Goal: Task Accomplishment & Management: Use online tool/utility

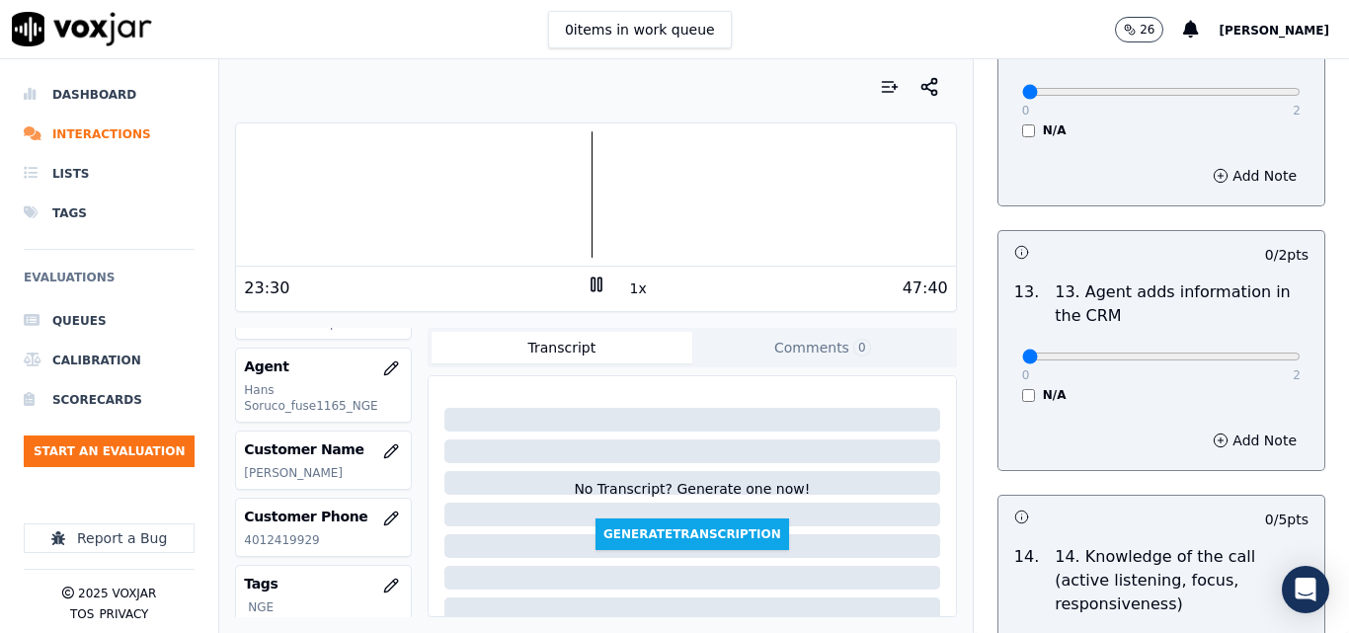
scroll to position [3608, 0]
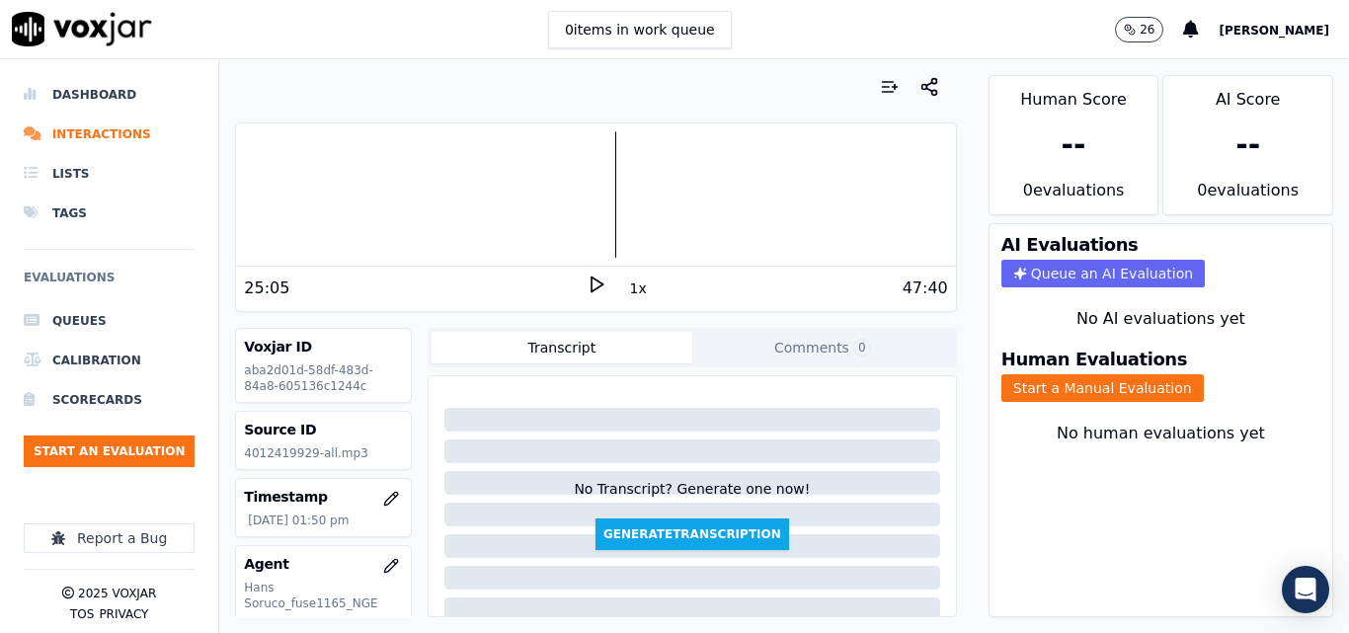
click at [590, 290] on icon at bounding box center [597, 285] width 20 height 20
click at [626, 296] on button "1x" at bounding box center [638, 289] width 25 height 28
click at [626, 296] on button "1.5x" at bounding box center [645, 289] width 39 height 28
click at [1127, 406] on div "Human Evaluations Start a Manual Evaluation" at bounding box center [1161, 376] width 343 height 75
click at [1096, 388] on button "Start a Manual Evaluation" at bounding box center [1103, 388] width 203 height 28
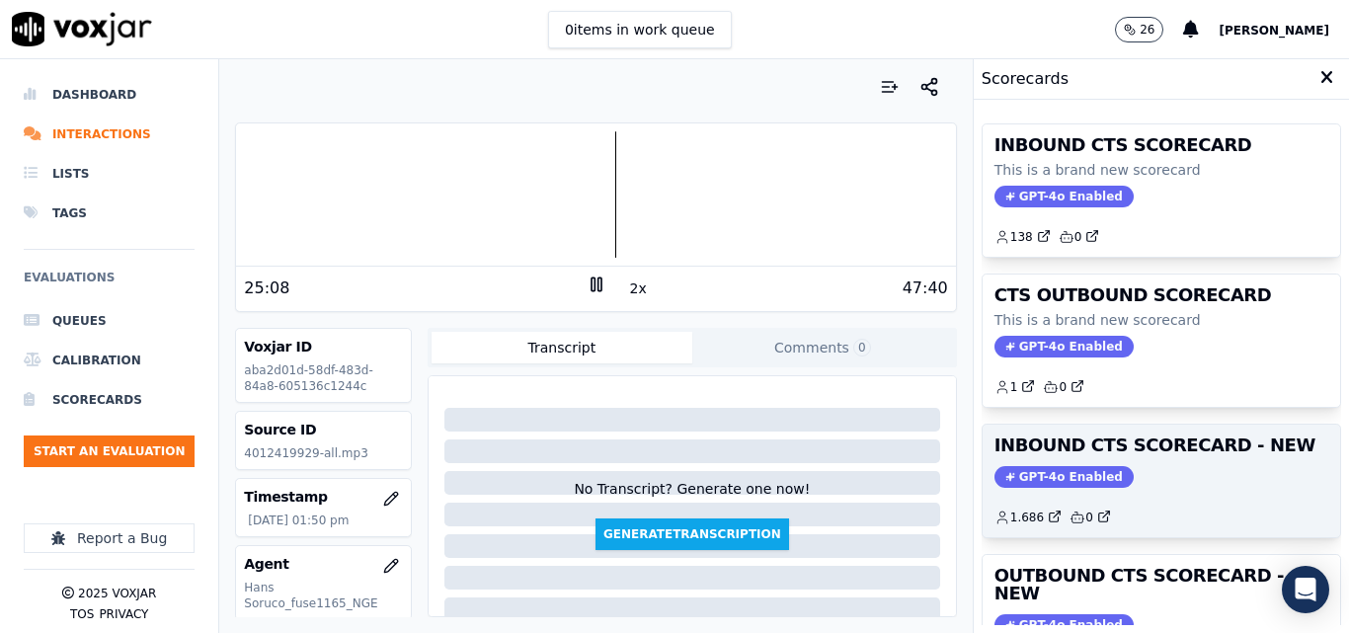
click at [1170, 473] on div "GPT-4o Enabled" at bounding box center [1162, 477] width 334 height 22
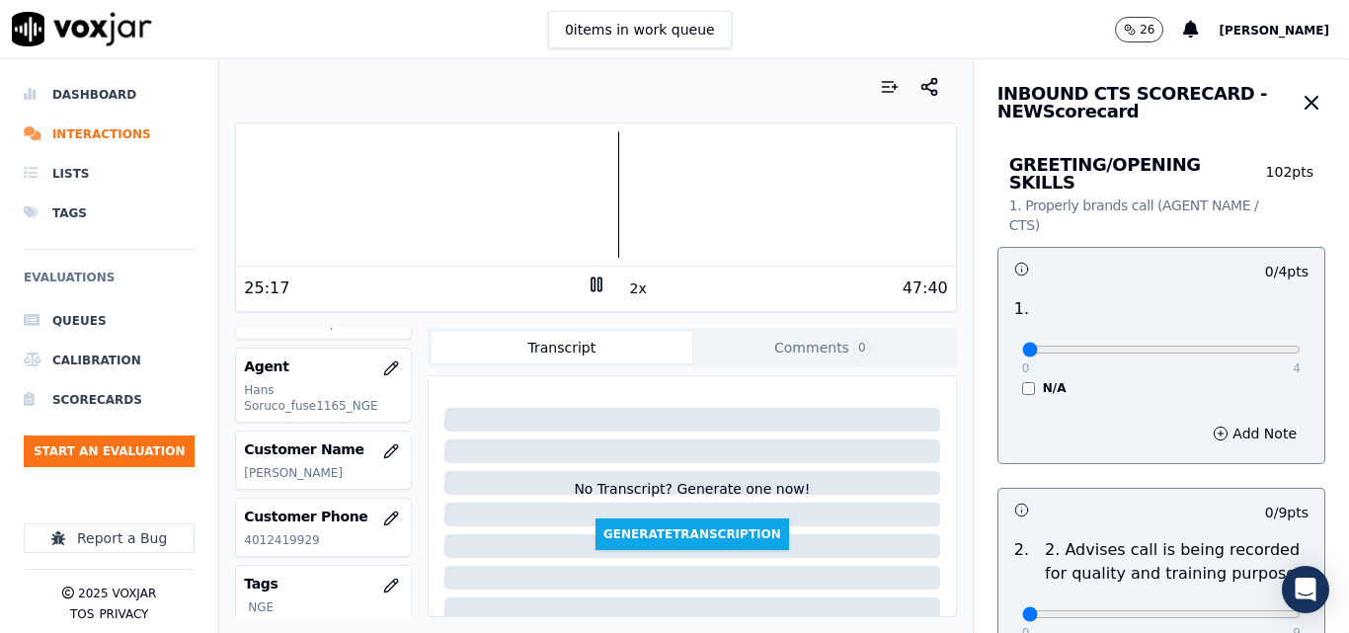
scroll to position [296, 0]
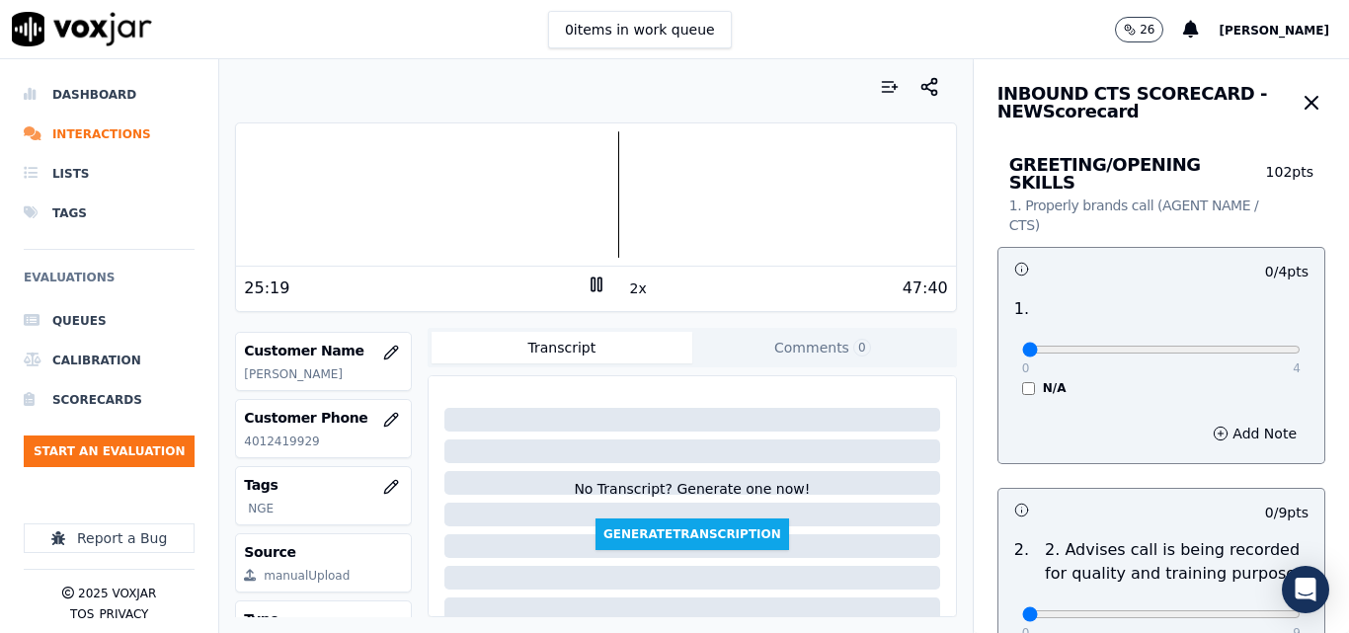
click at [285, 440] on p "4012419929" at bounding box center [323, 442] width 159 height 16
copy p "4012419929"
drag, startPoint x: 1200, startPoint y: 338, endPoint x: 1269, endPoint y: 323, distance: 70.7
type input "4"
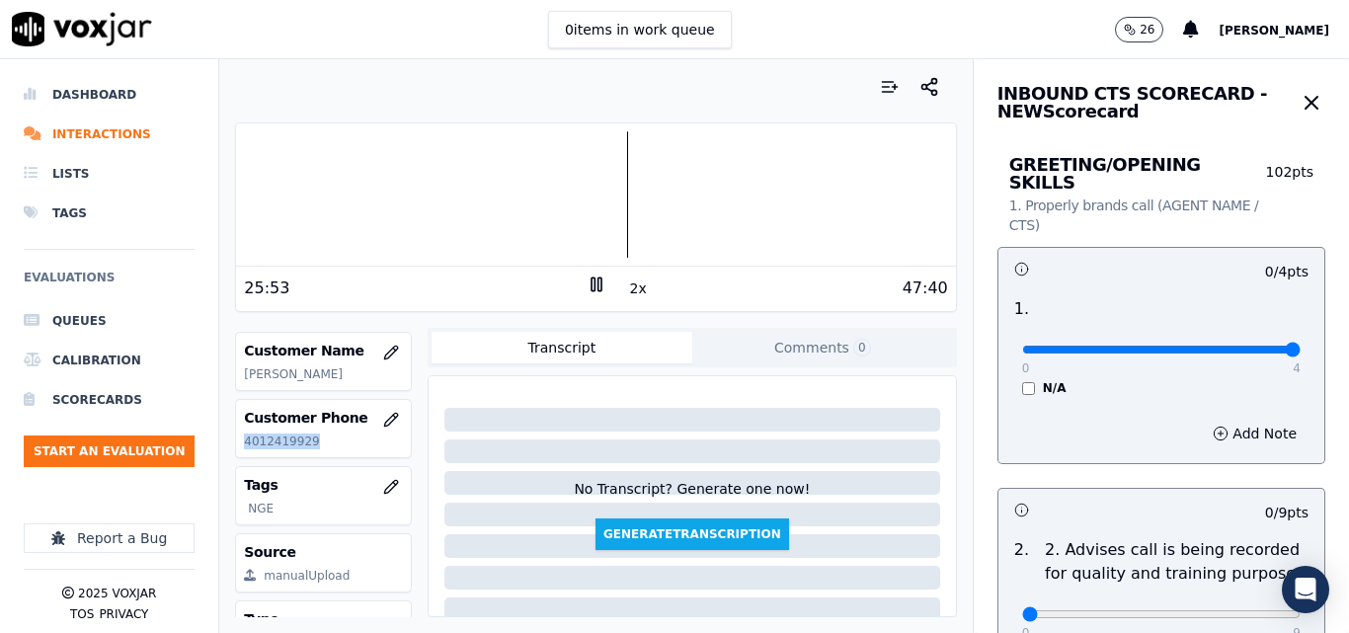
click at [1269, 346] on input "range" at bounding box center [1161, 350] width 279 height 8
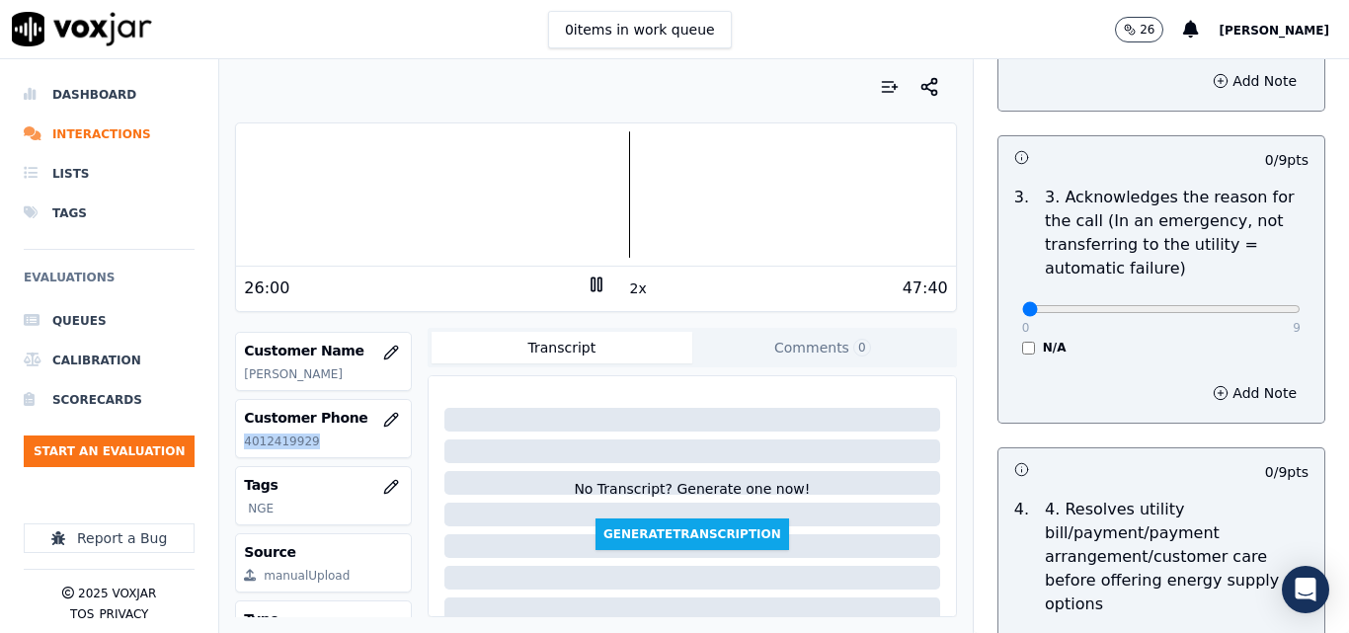
scroll to position [790, 0]
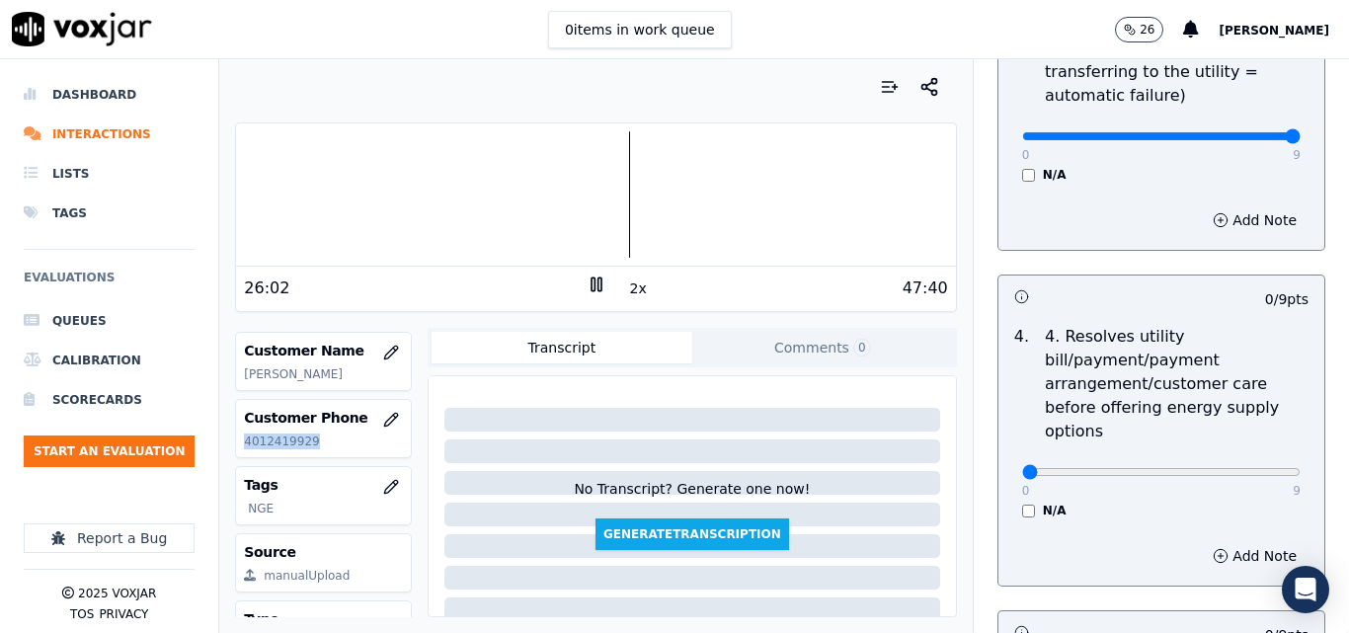
type input "9"
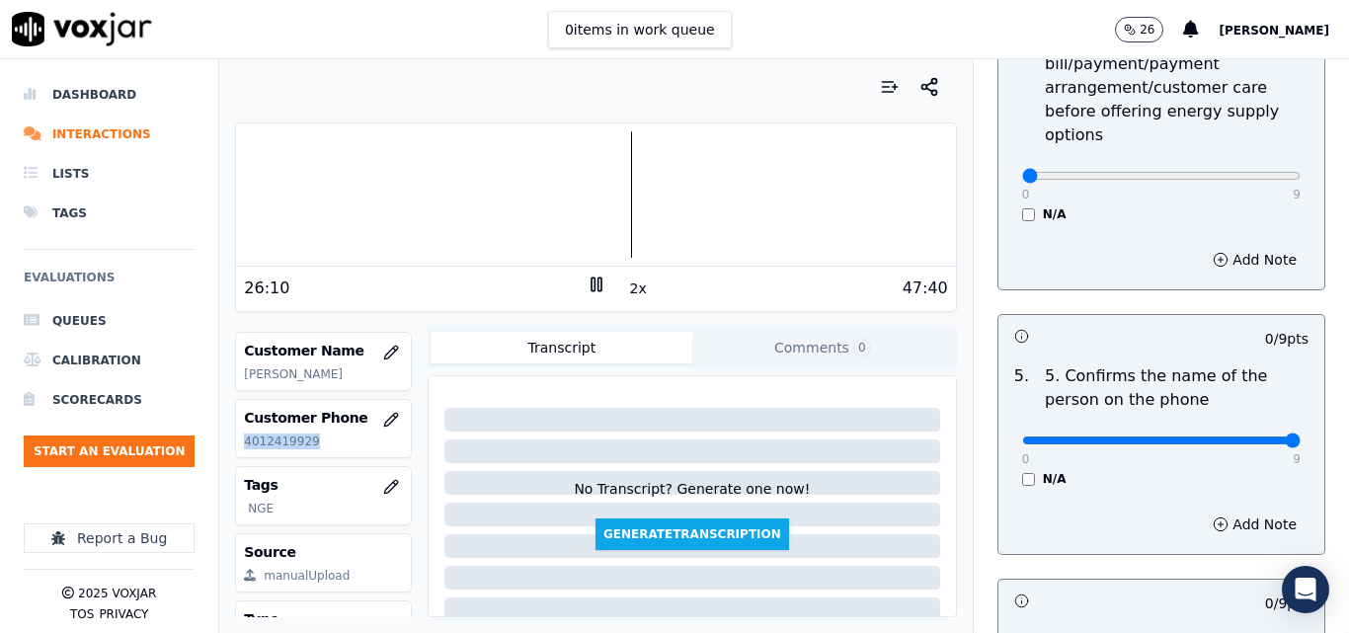
type input "9"
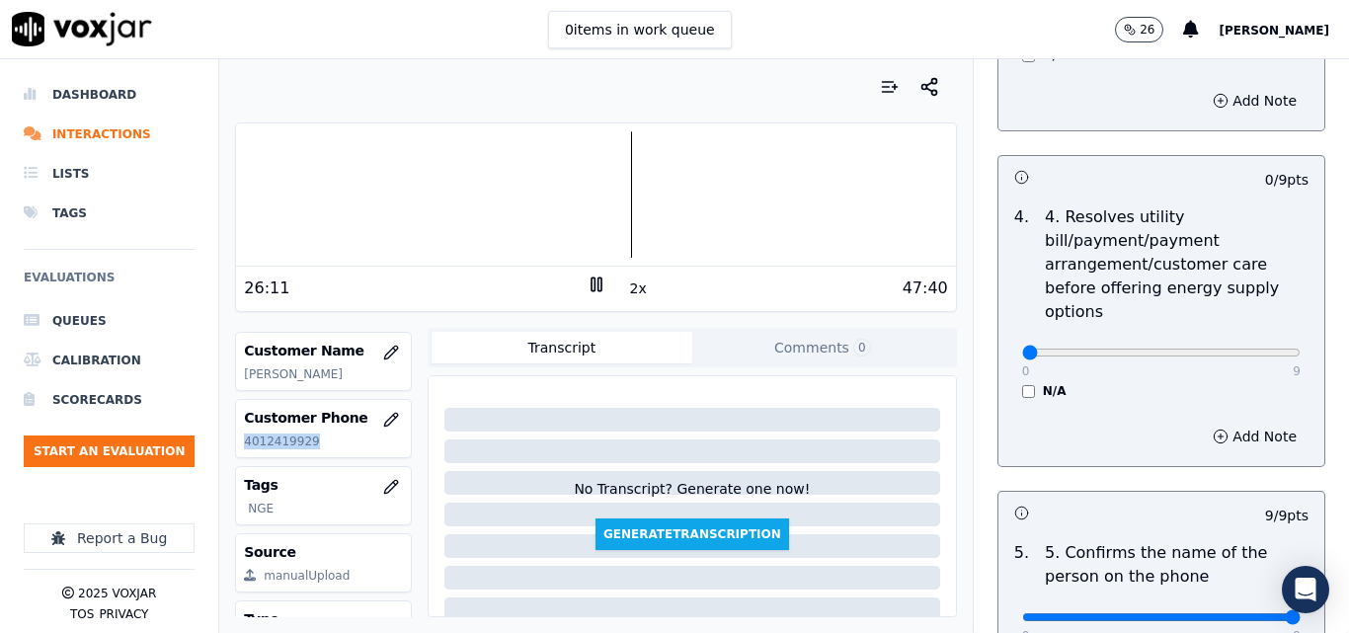
scroll to position [889, 0]
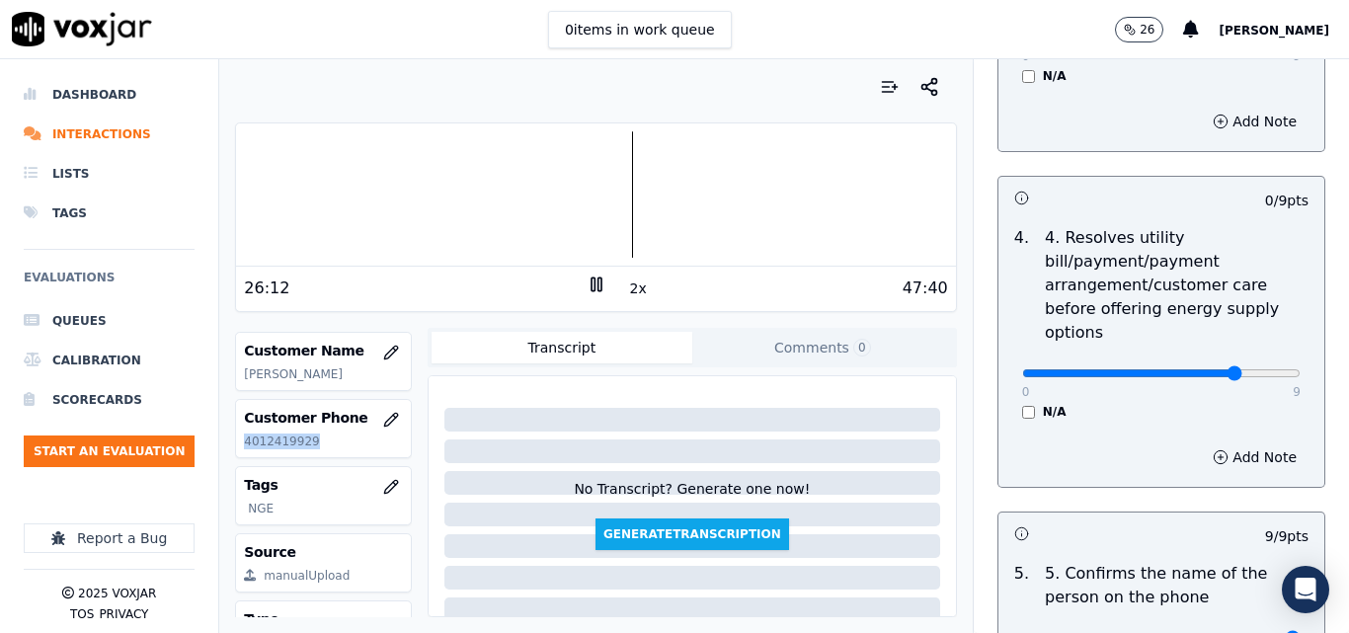
type input "6"
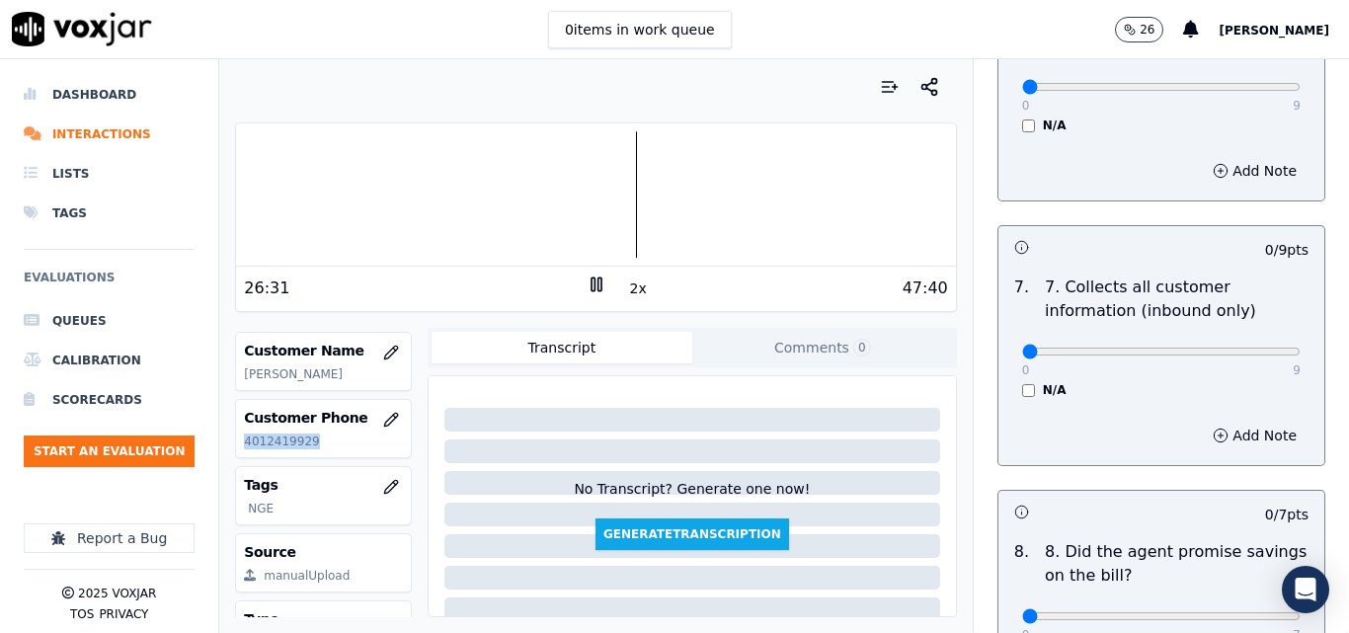
scroll to position [1778, 0]
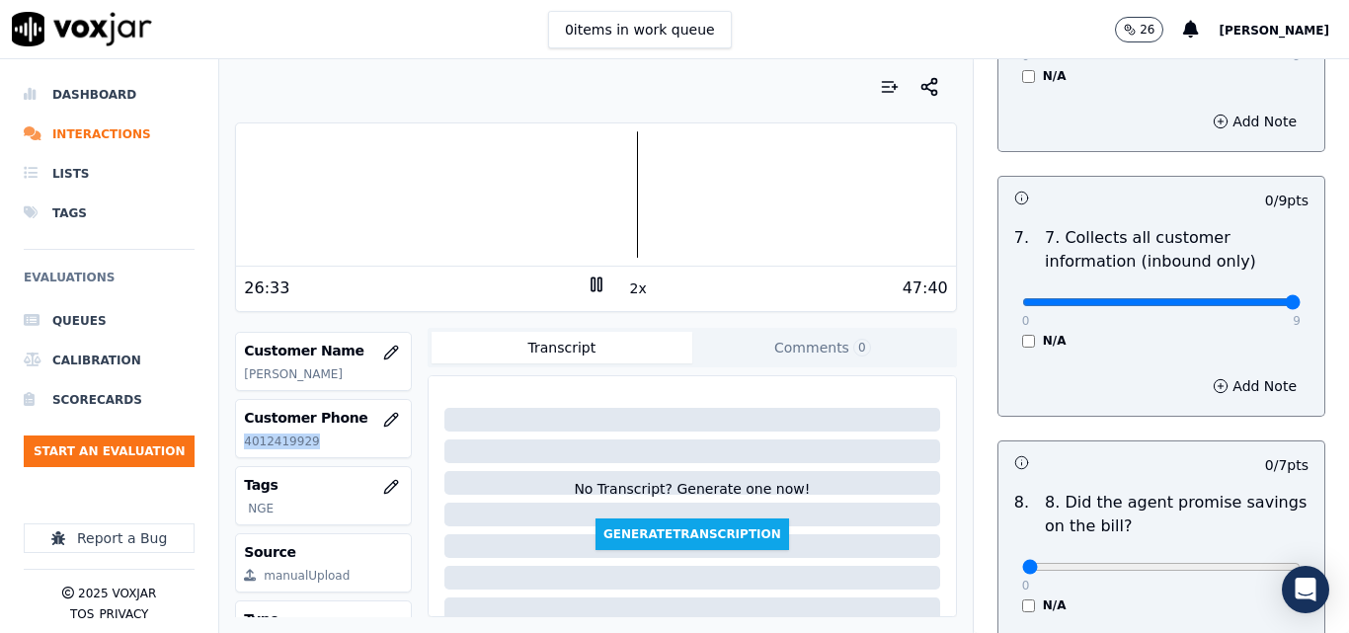
type input "9"
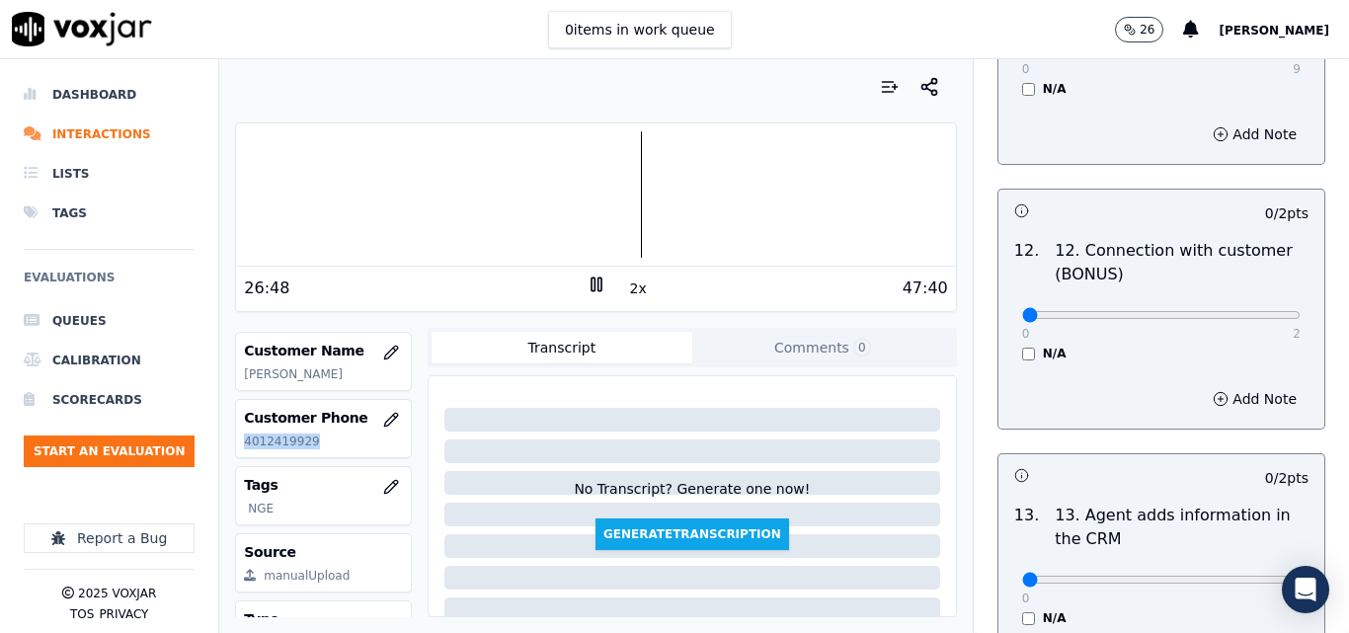
scroll to position [3260, 0]
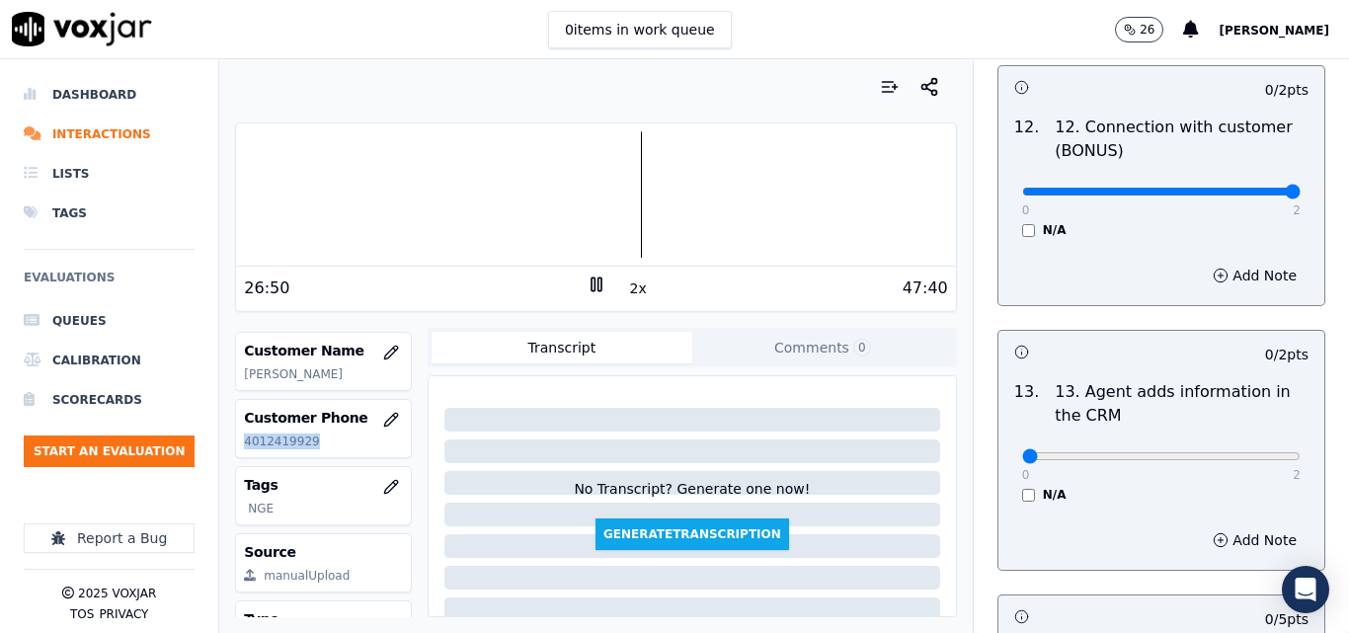
drag, startPoint x: 1243, startPoint y: 172, endPoint x: 1261, endPoint y: 176, distance: 18.2
type input "2"
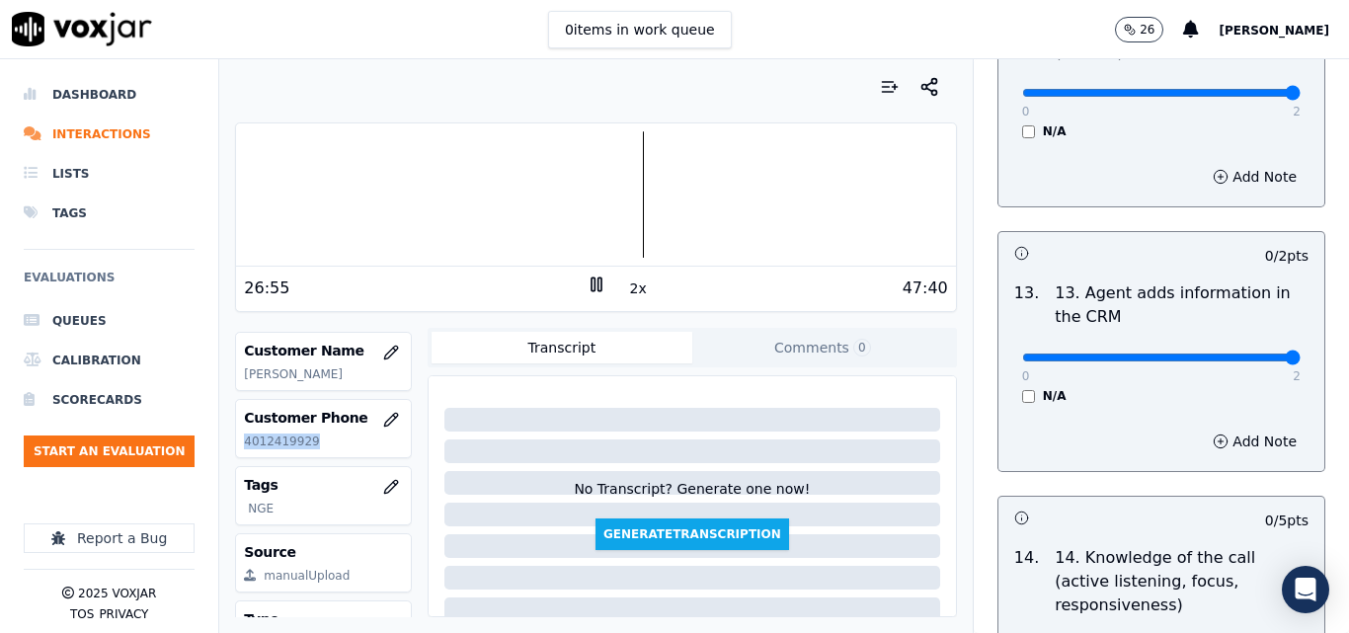
type input "2"
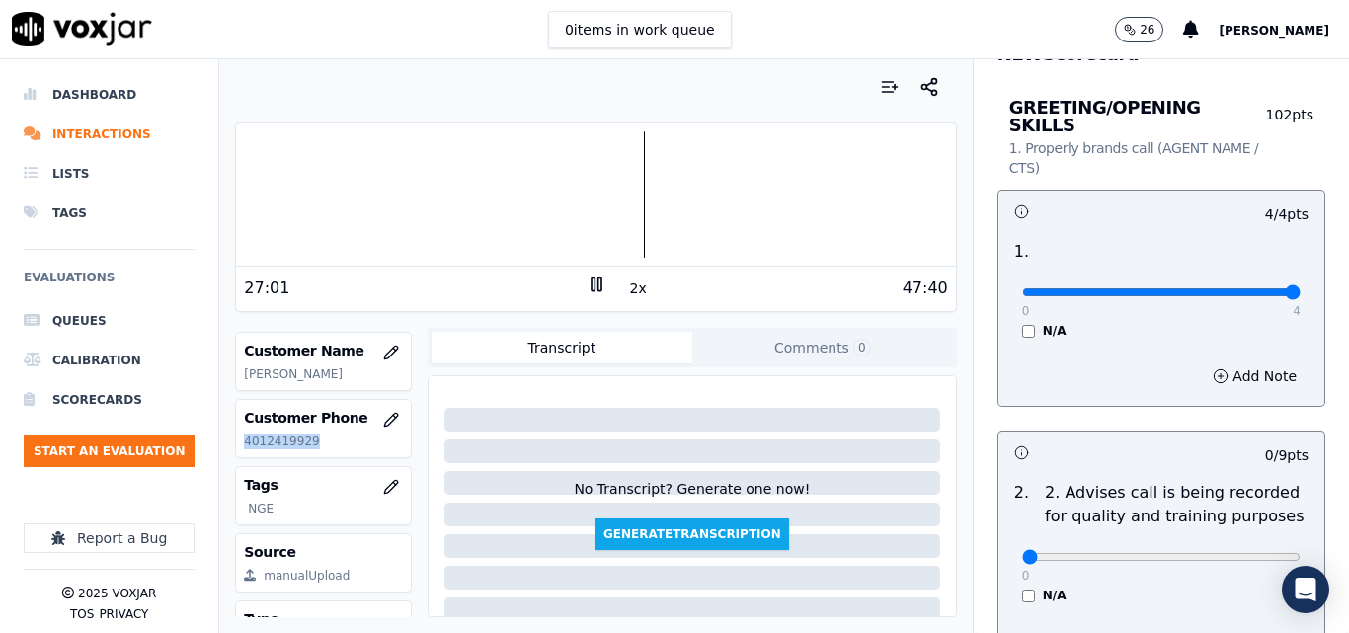
scroll to position [99, 0]
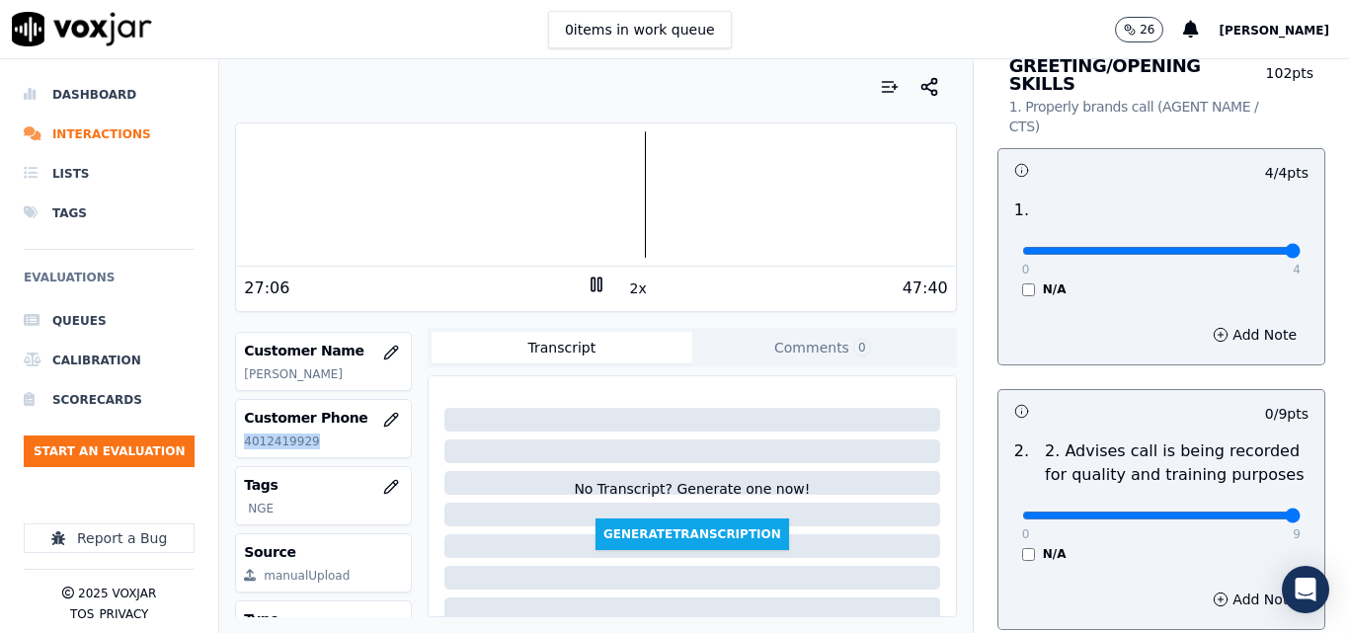
drag, startPoint x: 1241, startPoint y: 493, endPoint x: 1269, endPoint y: 499, distance: 29.3
type input "9"
click at [1269, 255] on input "range" at bounding box center [1161, 251] width 279 height 8
click at [301, 438] on p "4012419929" at bounding box center [323, 442] width 159 height 16
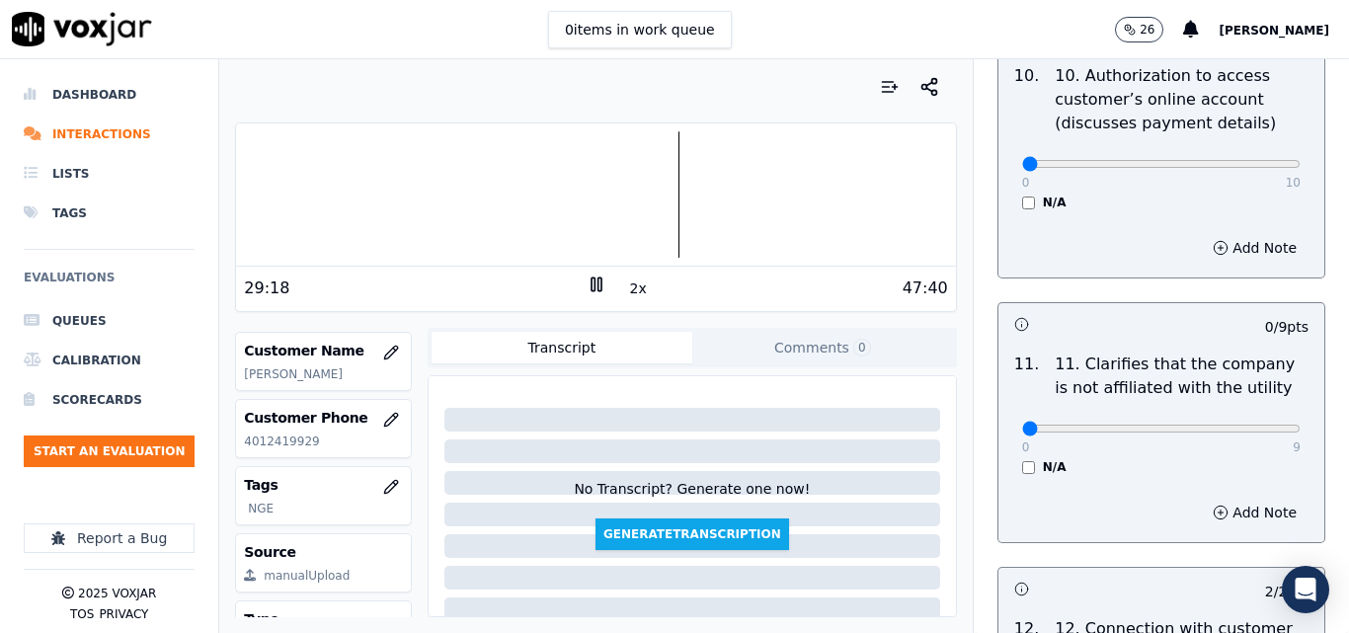
scroll to position [2719, 0]
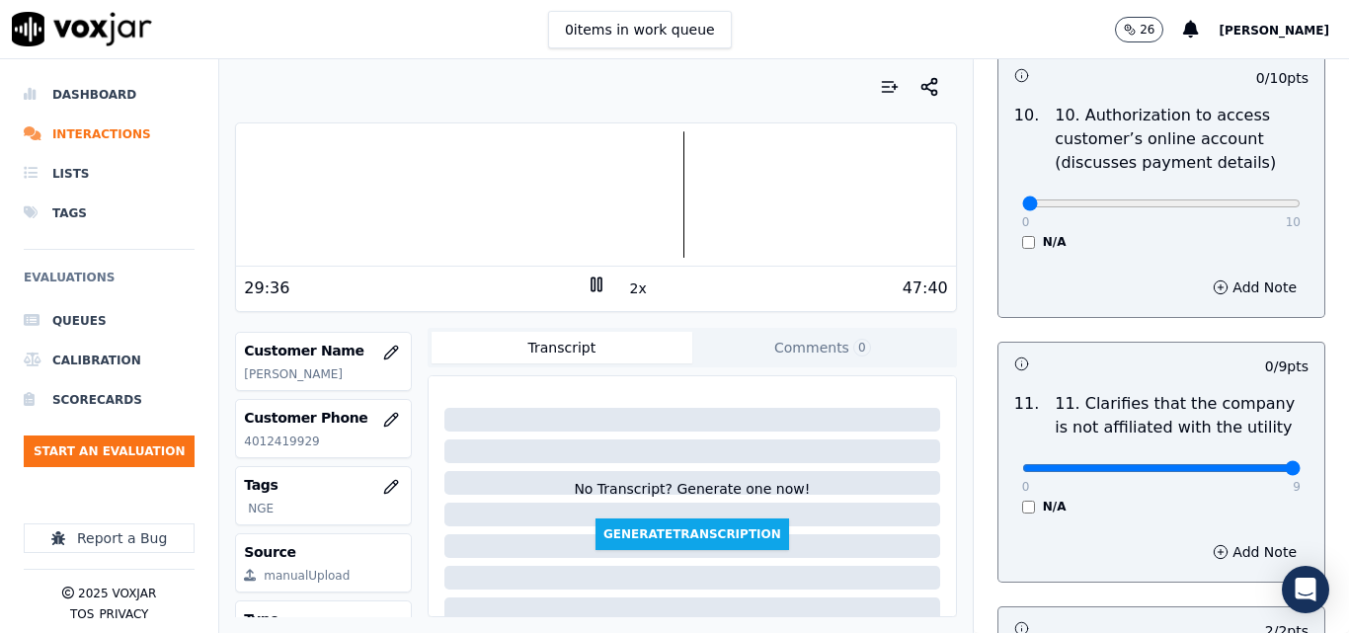
drag, startPoint x: 1230, startPoint y: 449, endPoint x: 1236, endPoint y: 359, distance: 91.1
type input "9"
drag, startPoint x: 1254, startPoint y: 190, endPoint x: 1241, endPoint y: 220, distance: 33.2
type input "10"
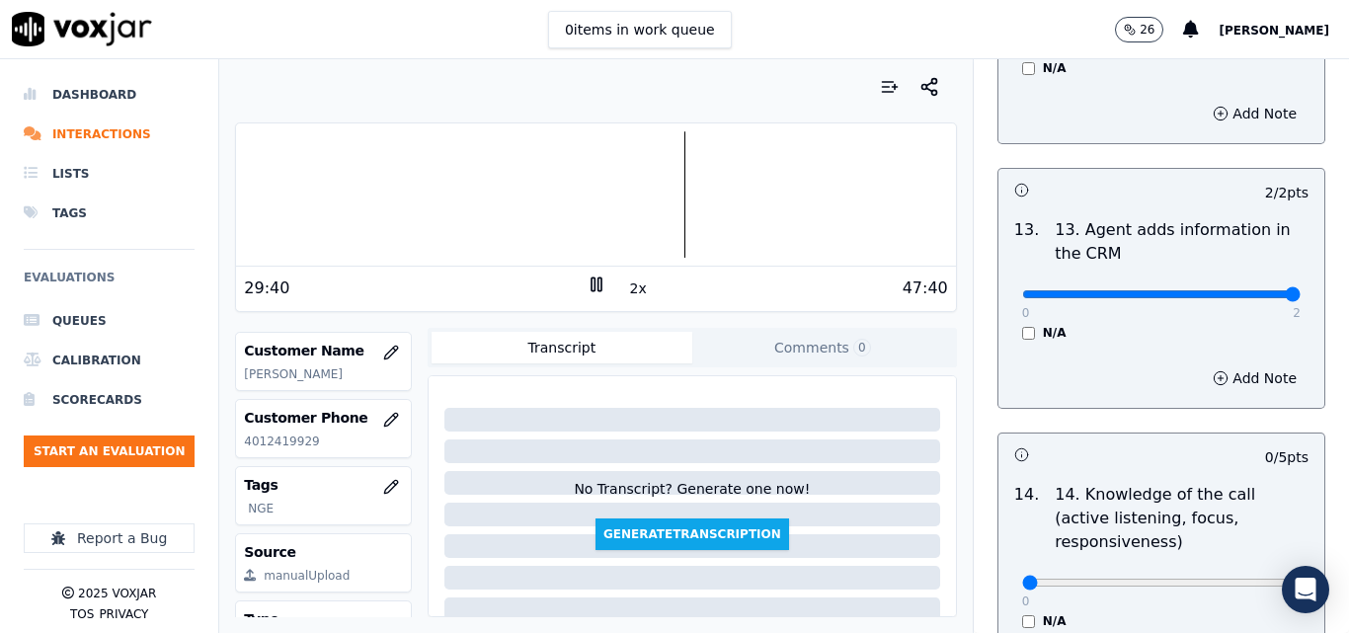
scroll to position [3509, 0]
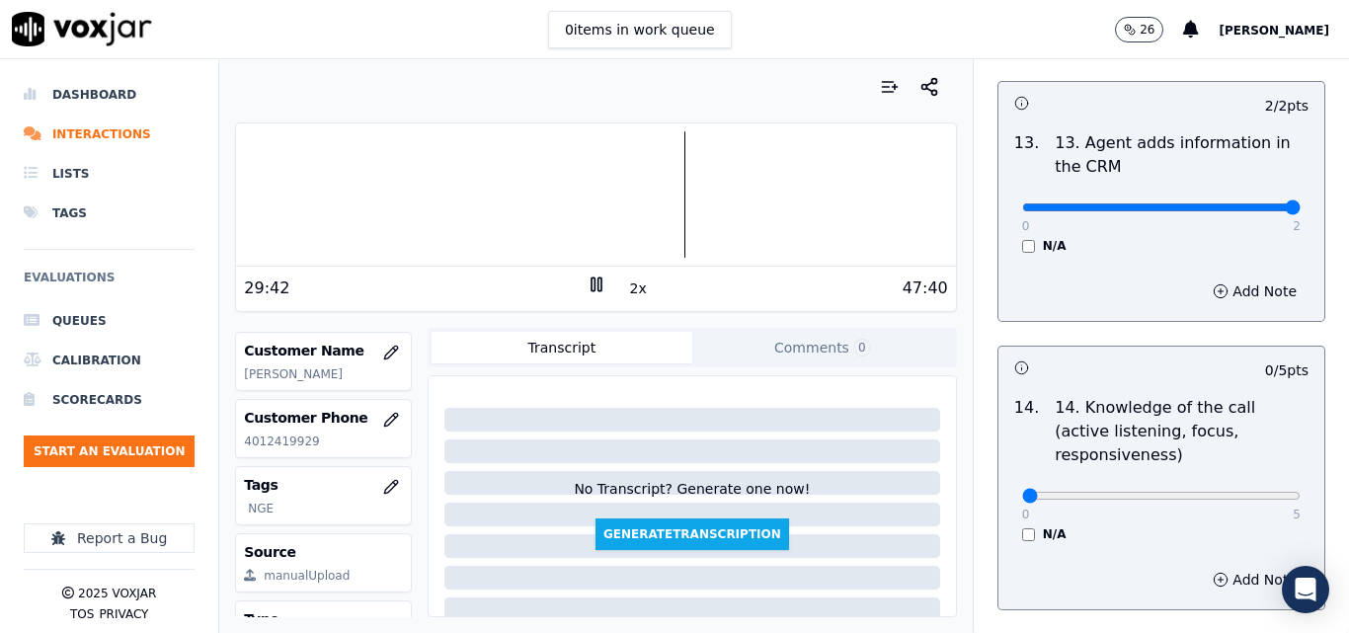
drag, startPoint x: 1242, startPoint y: 446, endPoint x: 1267, endPoint y: 457, distance: 28.3
click at [1267, 467] on div "0 5 N/A" at bounding box center [1162, 504] width 310 height 75
click at [1260, 467] on div "0 5 N/A" at bounding box center [1162, 504] width 310 height 75
type input "5"
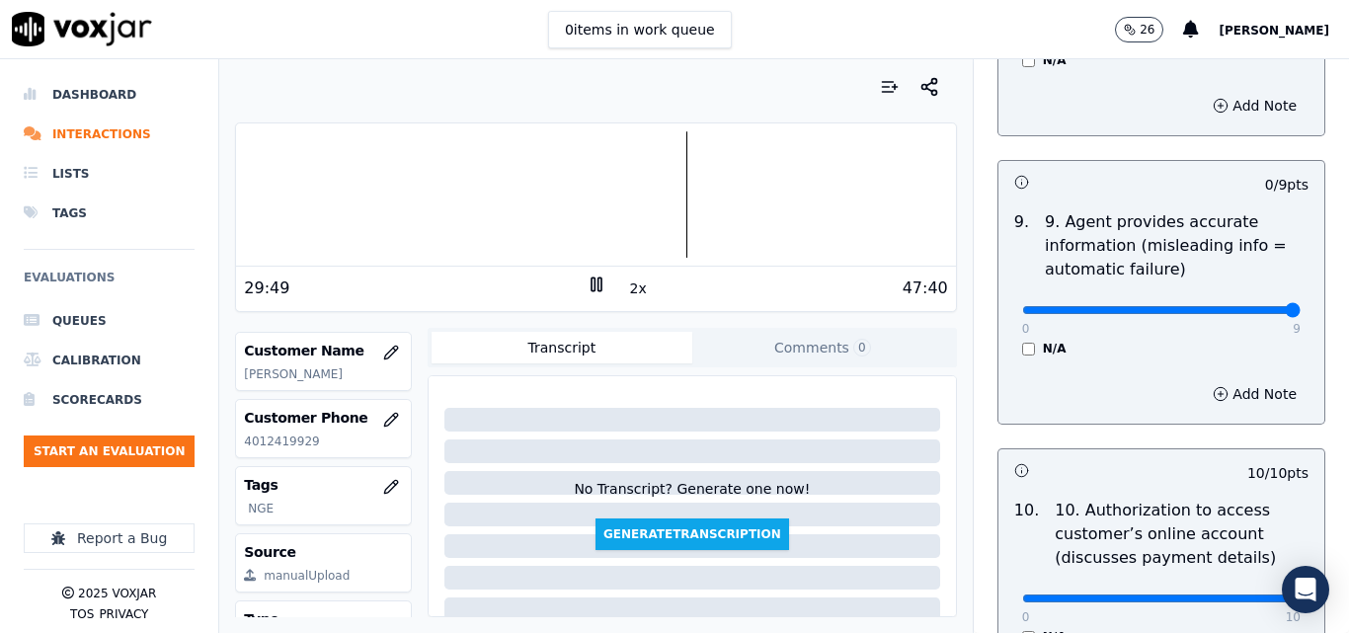
drag, startPoint x: 1226, startPoint y: 292, endPoint x: 1249, endPoint y: 298, distance: 23.5
type input "9"
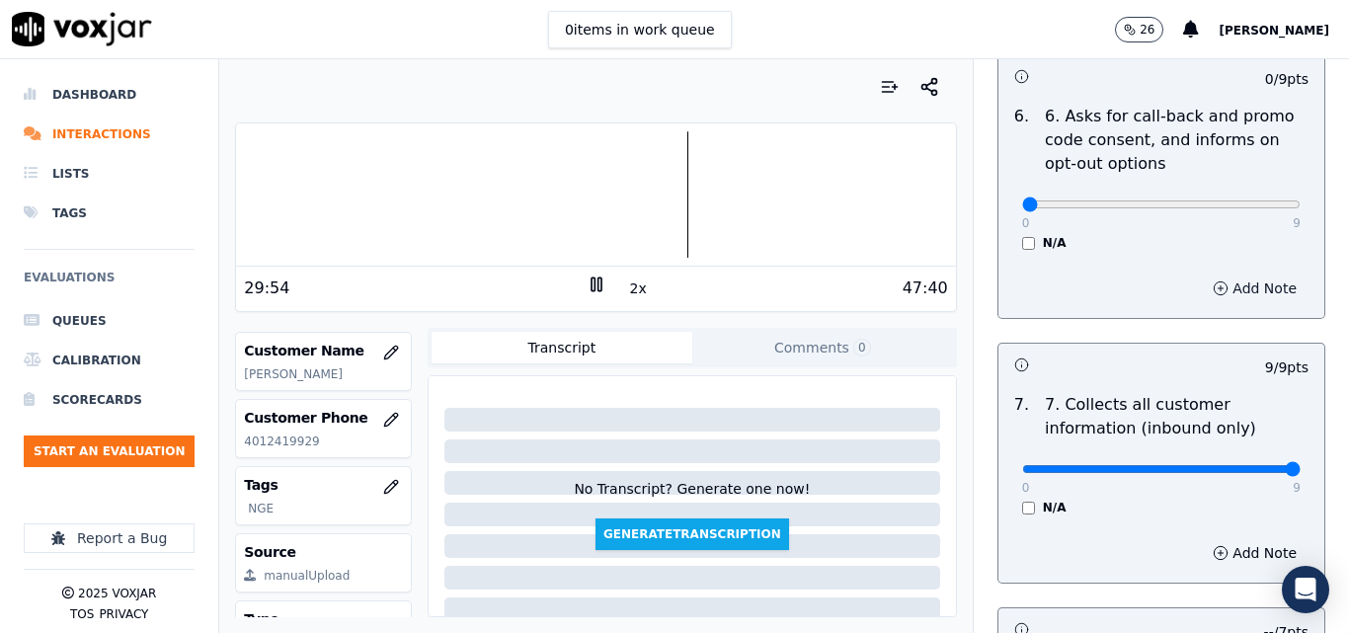
scroll to position [1434, 0]
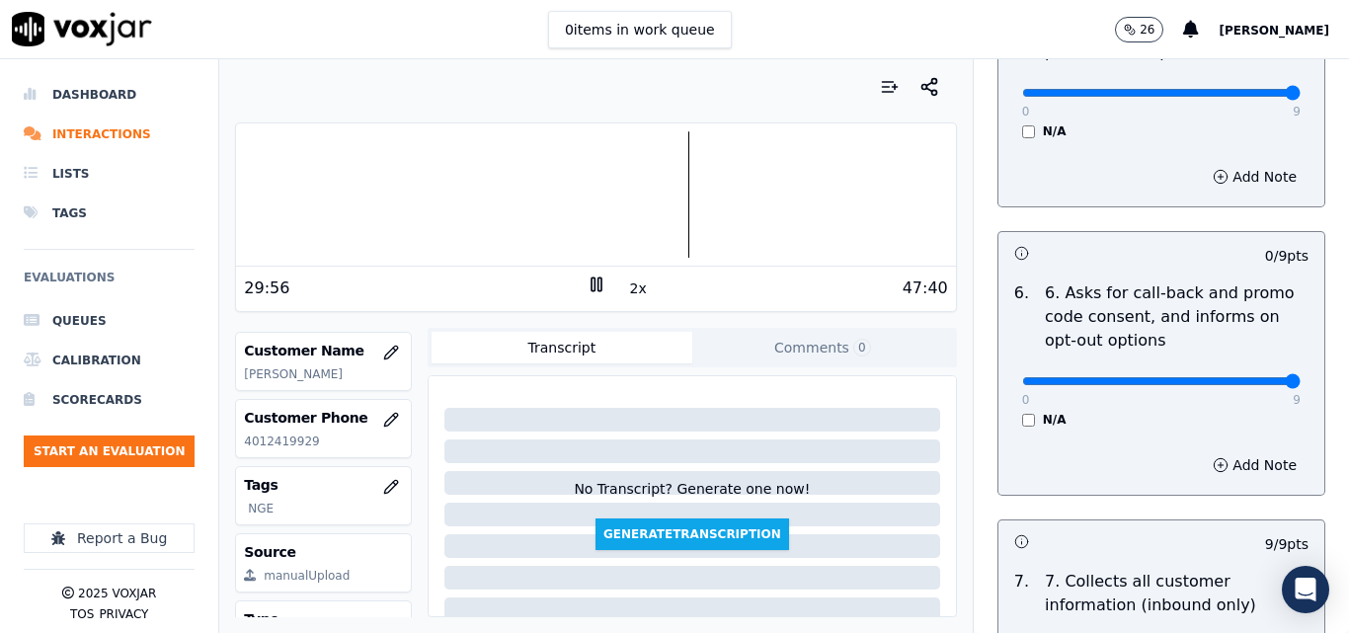
drag, startPoint x: 1242, startPoint y: 366, endPoint x: 1257, endPoint y: 359, distance: 16.8
type input "9"
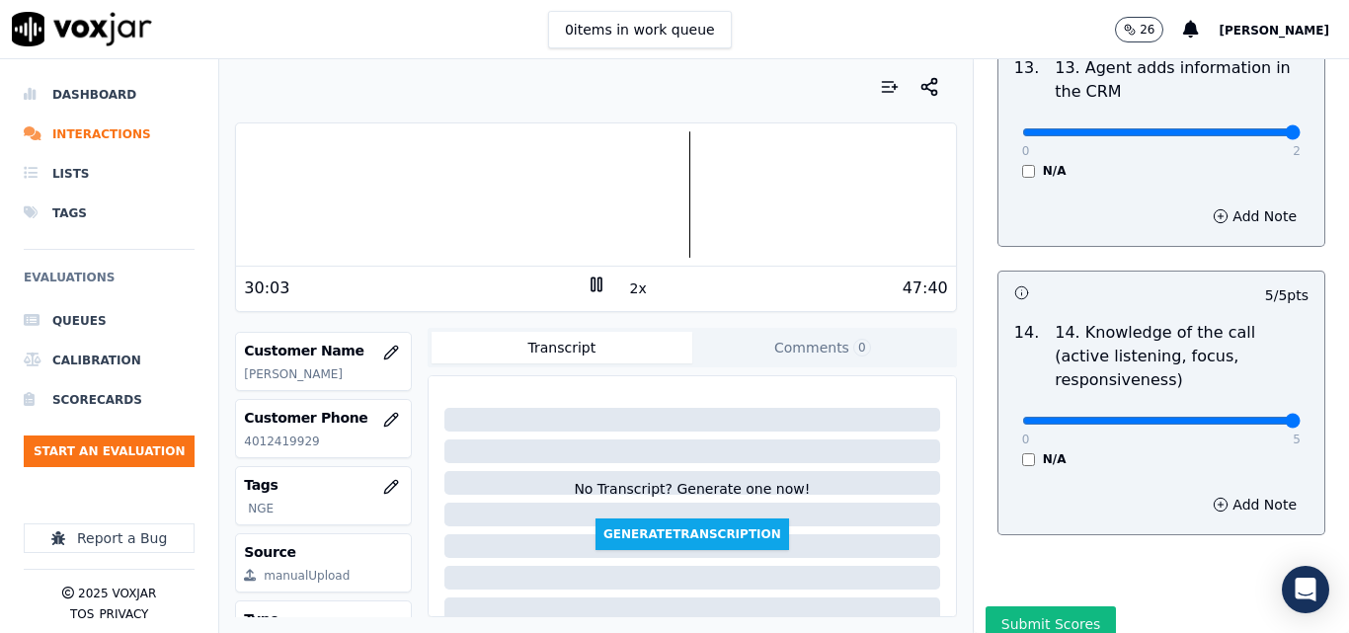
scroll to position [3608, 0]
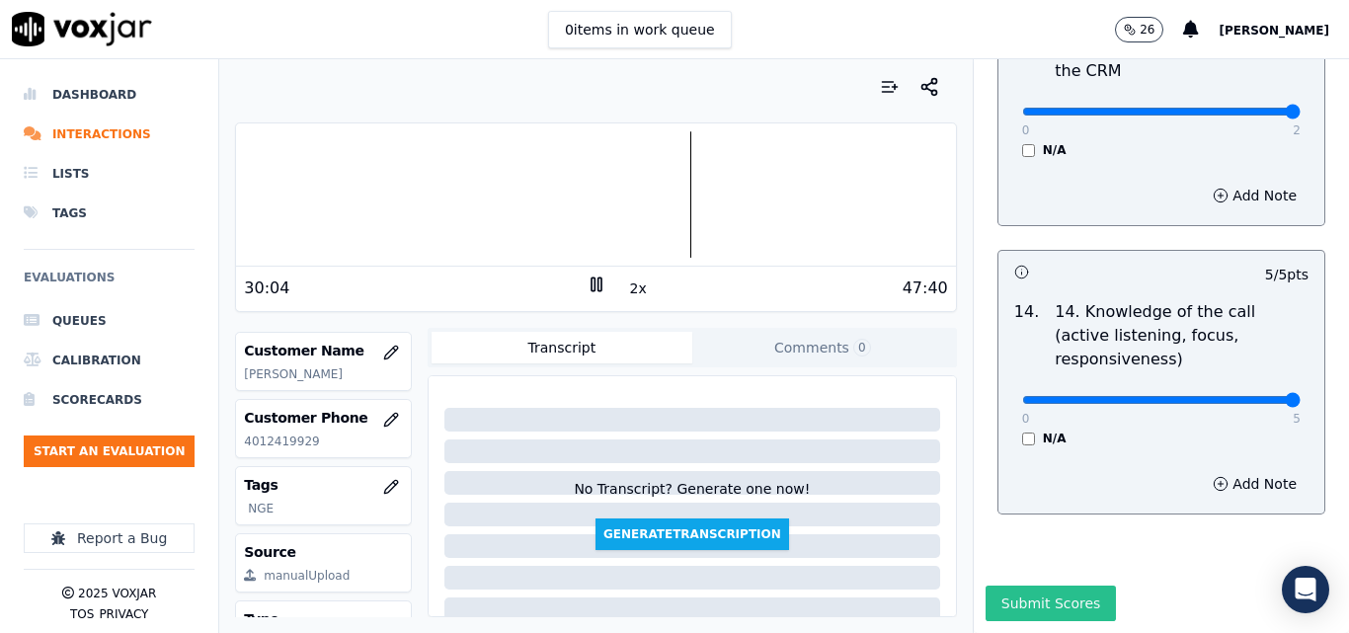
click at [1022, 586] on button "Submit Scores" at bounding box center [1051, 604] width 131 height 36
